Goal: Information Seeking & Learning: Learn about a topic

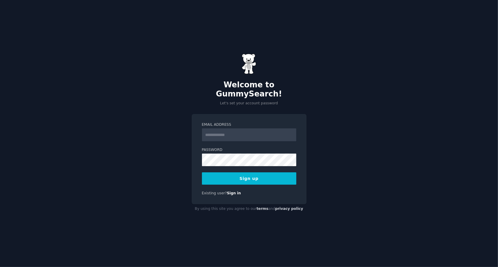
click at [213, 128] on input "Email Address" at bounding box center [249, 134] width 94 height 13
type input "**********"
click at [234, 176] on button "Sign up" at bounding box center [249, 178] width 94 height 12
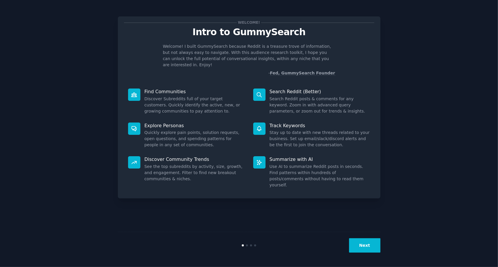
click at [280, 88] on p "Search Reddit (Better)" at bounding box center [319, 91] width 100 height 6
click at [259, 93] on div at bounding box center [259, 94] width 12 height 12
click at [365, 247] on button "Next" at bounding box center [364, 245] width 31 height 14
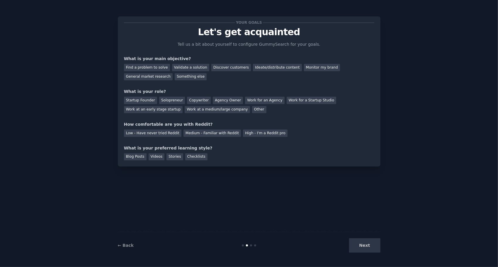
click at [365, 247] on div "Next" at bounding box center [337, 245] width 88 height 14
click at [364, 247] on div "Next" at bounding box center [337, 245] width 88 height 14
click at [147, 69] on div "Find a problem to solve" at bounding box center [147, 67] width 46 height 7
click at [186, 70] on div "Validate a solution" at bounding box center [190, 67] width 37 height 7
drag, startPoint x: 219, startPoint y: 70, endPoint x: 214, endPoint y: 71, distance: 4.8
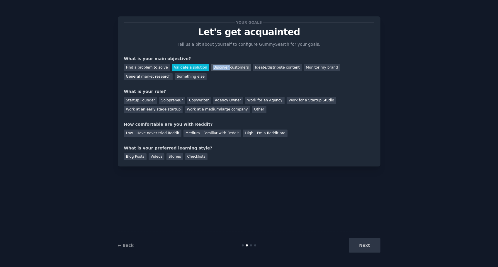
click at [214, 71] on div "Discover customers" at bounding box center [231, 67] width 40 height 7
drag, startPoint x: 214, startPoint y: 71, endPoint x: 214, endPoint y: 67, distance: 3.5
click at [214, 67] on div "Discover customers" at bounding box center [231, 67] width 40 height 7
click at [146, 68] on div "Find a problem to solve" at bounding box center [147, 67] width 46 height 7
click at [137, 102] on div "Startup Founder" at bounding box center [140, 100] width 33 height 7
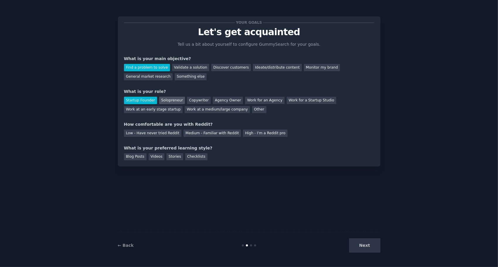
click at [164, 100] on div "Solopreneur" at bounding box center [172, 100] width 26 height 7
click at [243, 133] on div "High - I'm a Reddit pro" at bounding box center [265, 132] width 45 height 7
click at [134, 158] on div "Blog Posts" at bounding box center [135, 156] width 23 height 7
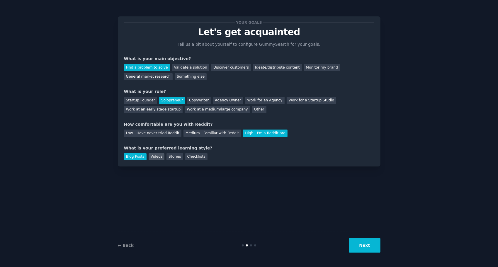
click at [149, 158] on div "Videos" at bounding box center [157, 156] width 16 height 7
click at [361, 244] on button "Next" at bounding box center [364, 245] width 31 height 14
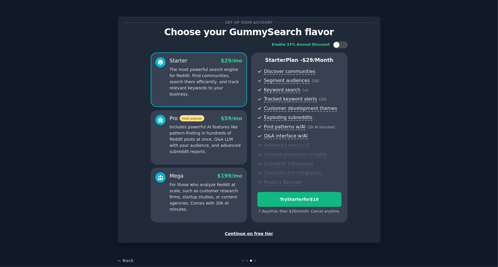
click at [249, 234] on div "Continue on free tier" at bounding box center [249, 234] width 250 height 6
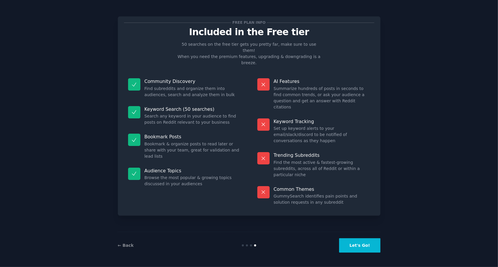
click at [357, 245] on button "Let's Go!" at bounding box center [359, 245] width 41 height 14
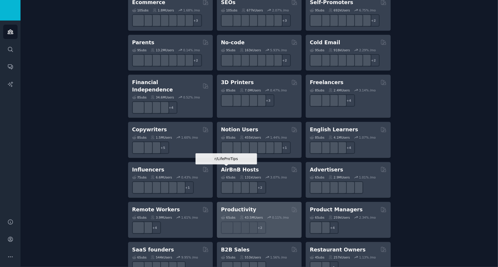
scroll to position [408, 0]
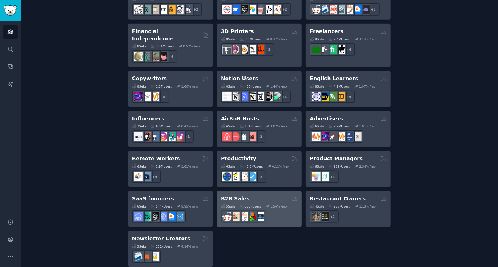
click at [245, 202] on div "5 Sub s 553k Users 1.56 % /mo r/b2b_sales" at bounding box center [259, 212] width 76 height 21
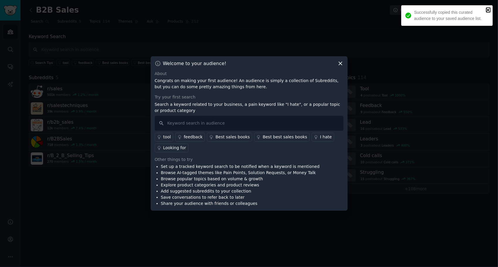
click at [488, 9] on icon "close" at bounding box center [488, 10] width 4 height 5
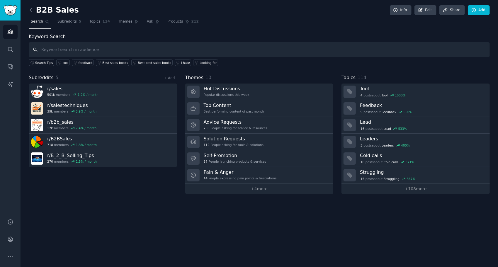
click at [60, 47] on input "text" at bounding box center [259, 49] width 461 height 15
type input "U"
type input "Flatbed UV Printer"
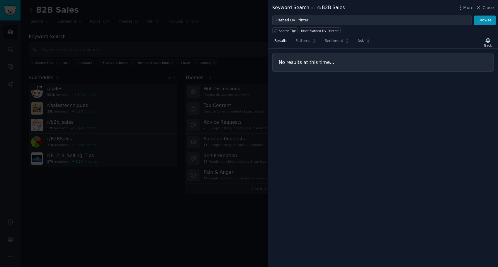
click at [248, 25] on div at bounding box center [249, 133] width 498 height 267
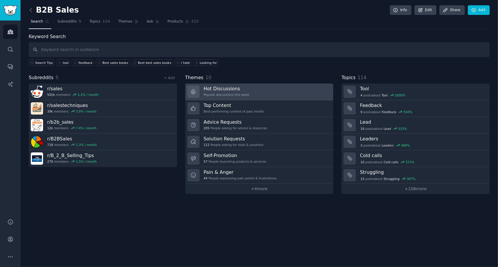
click at [221, 93] on div "Popular discussions this week" at bounding box center [227, 95] width 46 height 4
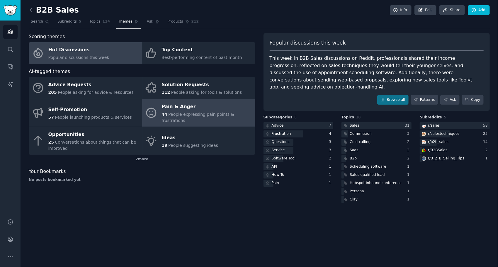
click at [183, 110] on div "Pain & Anger" at bounding box center [206, 106] width 91 height 9
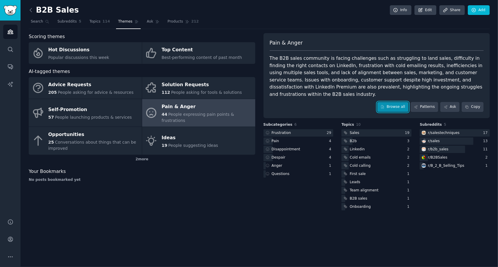
click at [397, 102] on link "Browse all" at bounding box center [392, 107] width 31 height 10
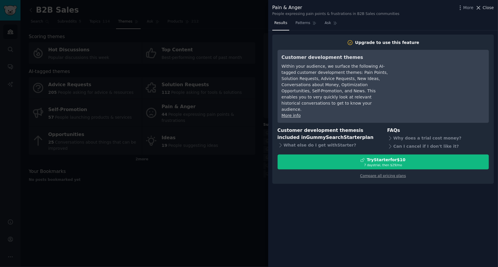
click at [486, 8] on span "Close" at bounding box center [487, 8] width 11 height 6
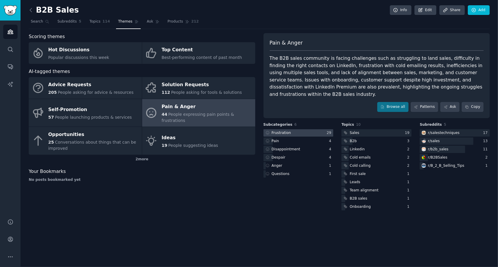
click at [281, 130] on div "Frustration" at bounding box center [281, 132] width 19 height 5
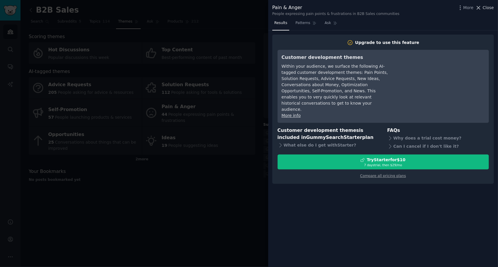
click at [484, 8] on span "Close" at bounding box center [487, 8] width 11 height 6
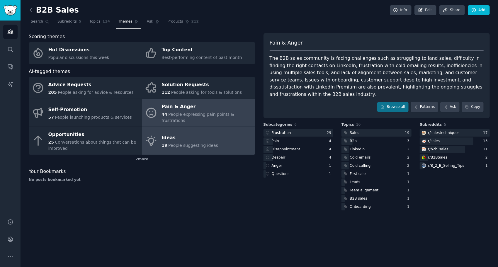
click at [179, 134] on div "Ideas" at bounding box center [189, 137] width 57 height 9
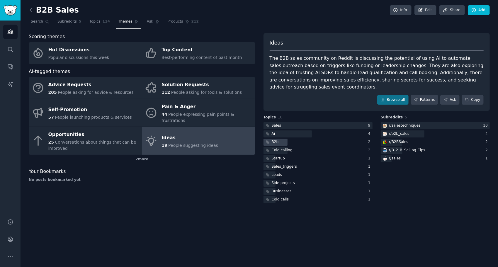
click at [272, 139] on div "B2b" at bounding box center [275, 141] width 7 height 5
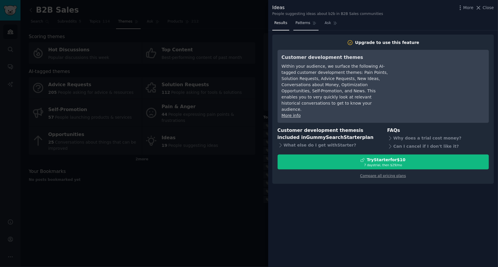
click at [303, 24] on span "Patterns" at bounding box center [302, 23] width 15 height 5
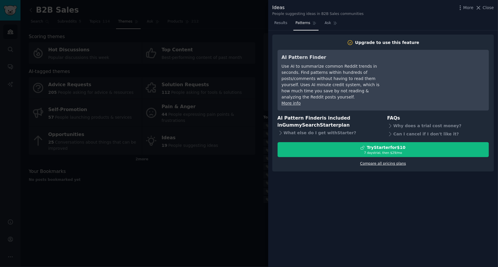
click at [382, 161] on link "Compare all pricing plans" at bounding box center [383, 163] width 46 height 4
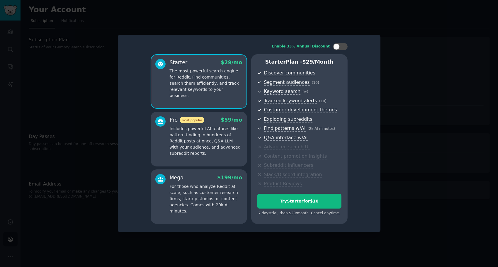
click at [327, 22] on div at bounding box center [249, 133] width 498 height 267
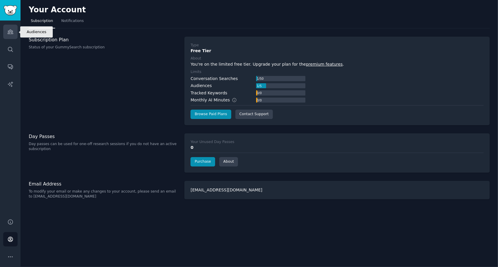
click at [11, 33] on icon "Sidebar" at bounding box center [10, 32] width 6 height 6
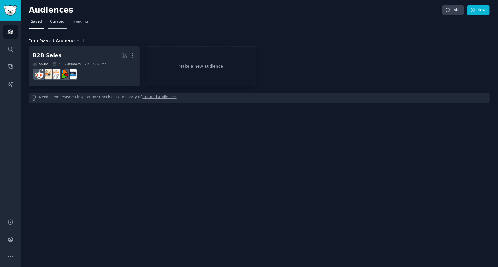
click at [54, 22] on span "Curated" at bounding box center [57, 21] width 14 height 5
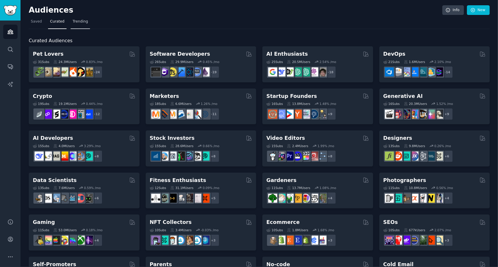
click at [74, 20] on span "Trending" at bounding box center [80, 21] width 15 height 5
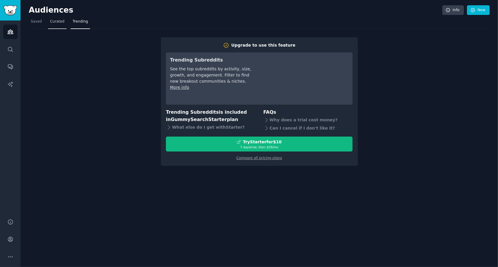
click at [53, 22] on span "Curated" at bounding box center [57, 21] width 14 height 5
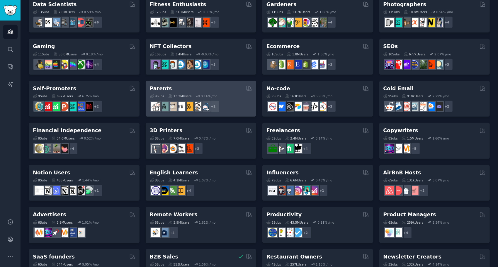
scroll to position [146, 0]
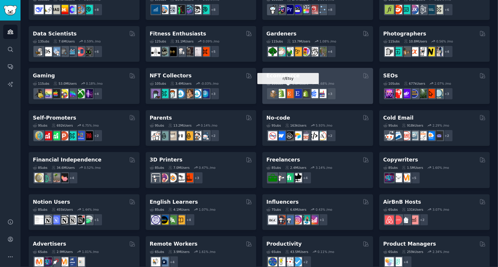
click at [294, 88] on div at bounding box center [289, 94] width 12 height 12
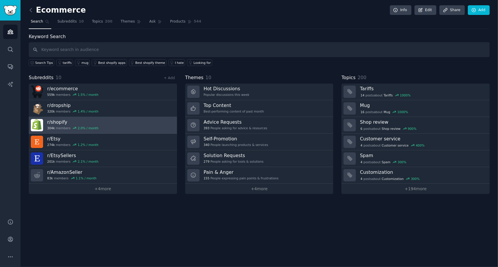
click at [108, 122] on link "r/ shopify 304k members 2.0 % / month" at bounding box center [103, 125] width 148 height 17
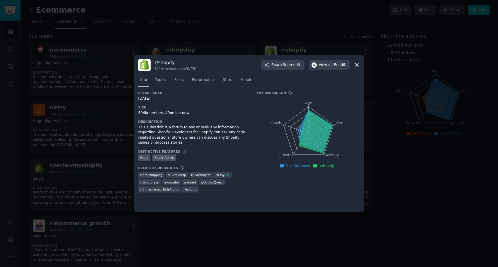
click at [357, 65] on icon at bounding box center [357, 65] width 6 height 6
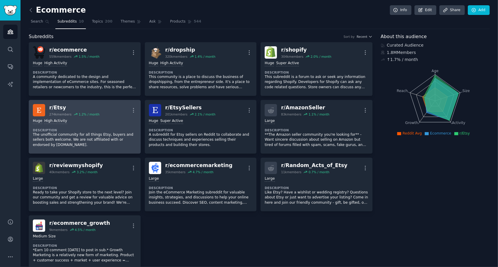
click at [61, 107] on div "r/ Etsy" at bounding box center [74, 107] width 50 height 7
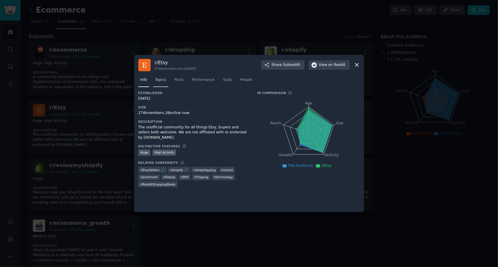
click at [158, 80] on span "Topics" at bounding box center [160, 79] width 11 height 5
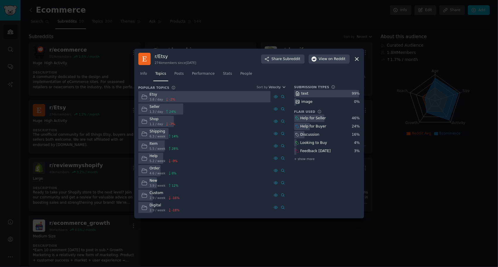
click at [149, 110] on span "1.3 / day" at bounding box center [155, 112] width 13 height 4
click at [175, 76] on link "Posts" at bounding box center [178, 75] width 13 height 12
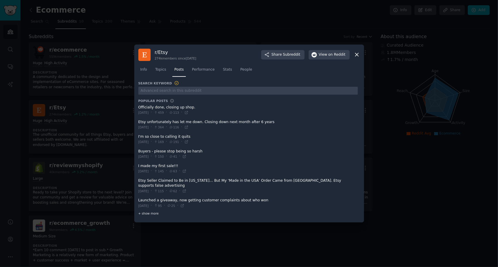
click at [149, 213] on div "+ show more" at bounding box center [247, 213] width 219 height 6
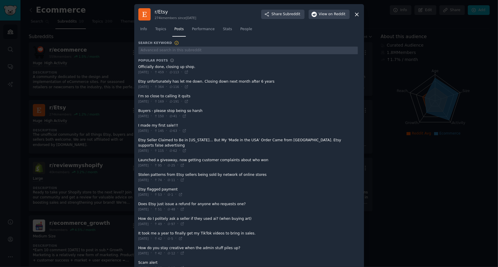
click at [355, 14] on icon at bounding box center [357, 14] width 6 height 6
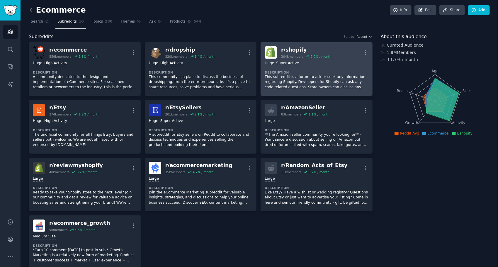
click at [307, 74] on p "This subreddit is a forum to ask or seek any information regarding Shopify. Dev…" at bounding box center [317, 82] width 104 height 16
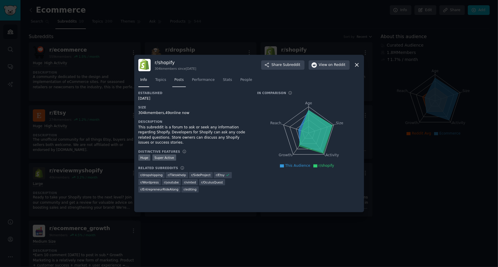
click at [181, 81] on span "Posts" at bounding box center [178, 79] width 9 height 5
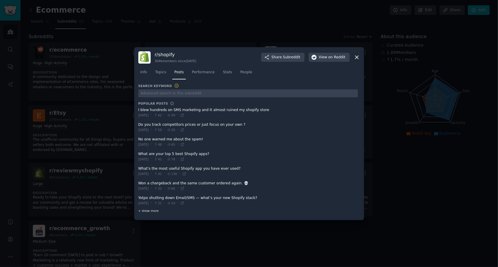
click at [149, 208] on div "+ show more" at bounding box center [247, 211] width 219 height 6
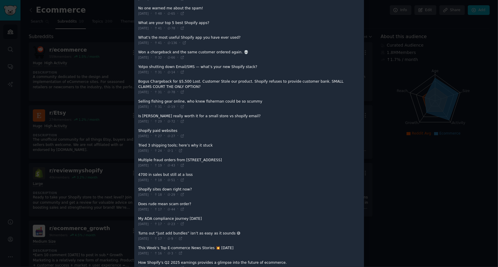
scroll to position [117, 0]
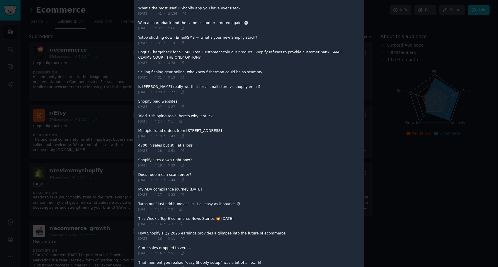
click at [194, 117] on span at bounding box center [247, 119] width 219 height 14
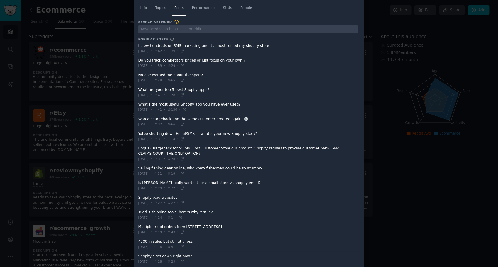
scroll to position [0, 0]
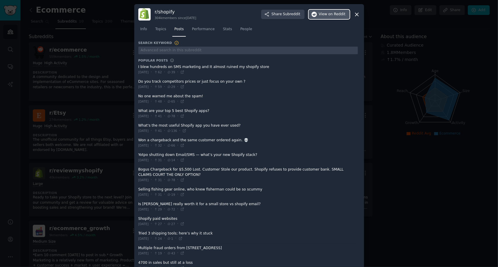
click at [332, 16] on span "on Reddit" at bounding box center [336, 14] width 17 height 5
click at [356, 16] on icon at bounding box center [357, 14] width 6 height 6
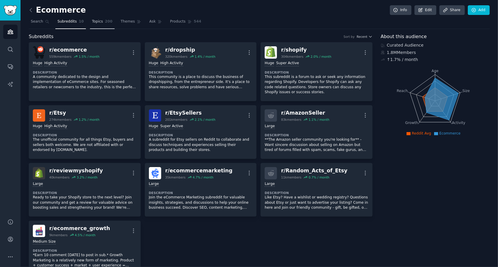
click at [92, 21] on span "Topics" at bounding box center [97, 21] width 11 height 5
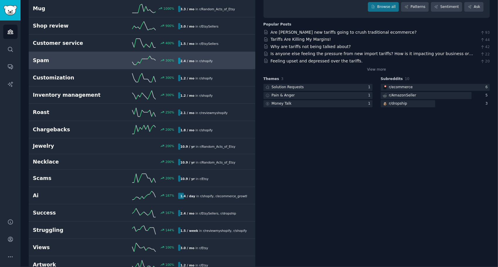
scroll to position [88, 0]
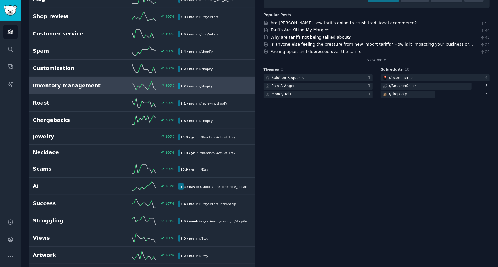
click at [131, 85] on div "300 %" at bounding box center [141, 85] width 73 height 9
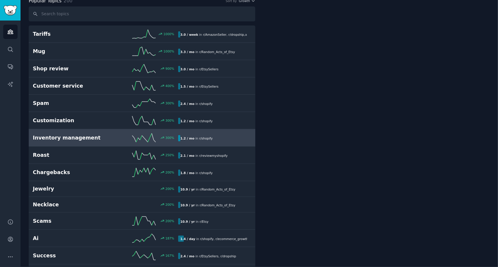
scroll to position [33, 0]
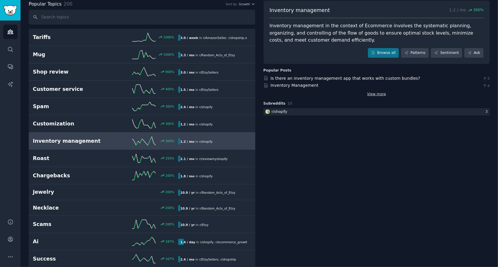
click at [373, 94] on link "View more" at bounding box center [376, 94] width 19 height 5
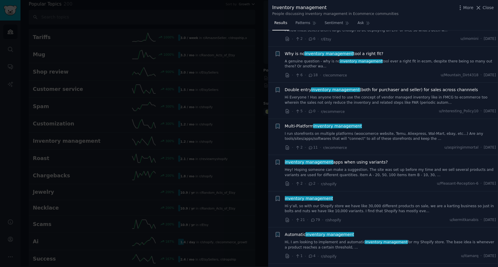
scroll to position [117, 0]
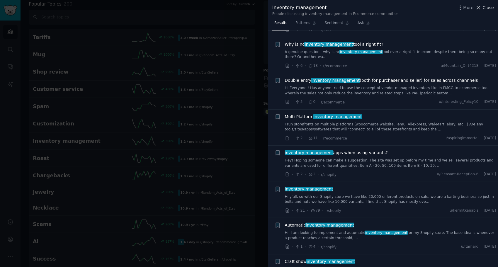
click at [490, 9] on span "Close" at bounding box center [487, 8] width 11 height 6
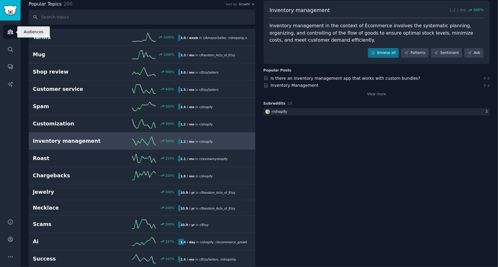
click at [9, 32] on icon "Sidebar" at bounding box center [10, 32] width 6 height 6
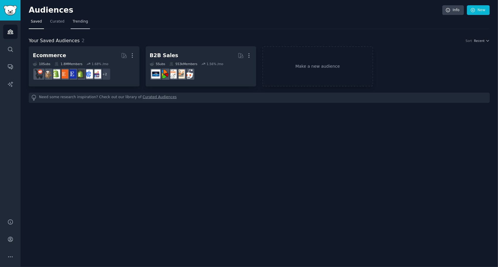
click at [73, 20] on span "Trending" at bounding box center [80, 21] width 15 height 5
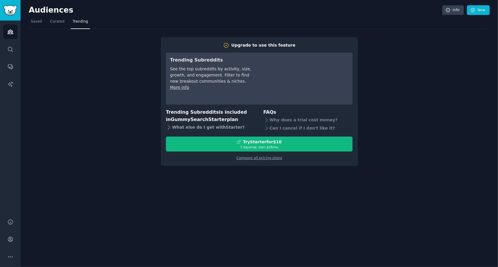
click at [169, 126] on icon at bounding box center [169, 127] width 6 height 6
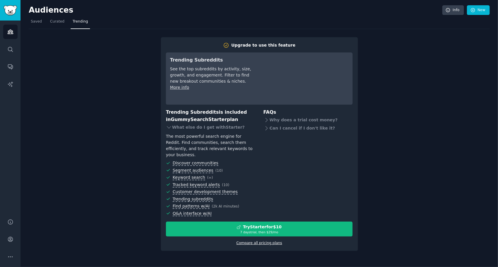
click at [261, 241] on link "Compare all pricing plans" at bounding box center [259, 243] width 46 height 4
